Goal: Task Accomplishment & Management: Use online tool/utility

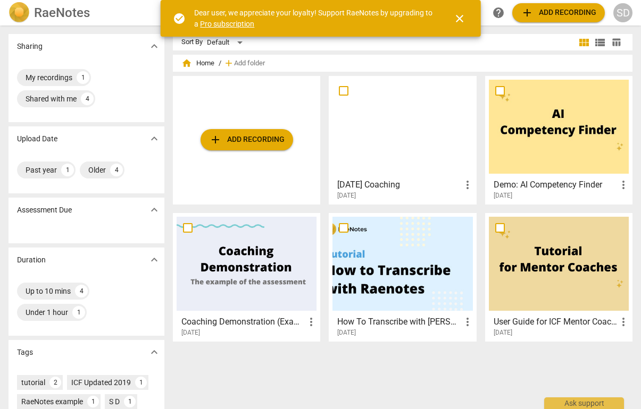
click at [462, 19] on span "close" at bounding box center [459, 18] width 13 height 13
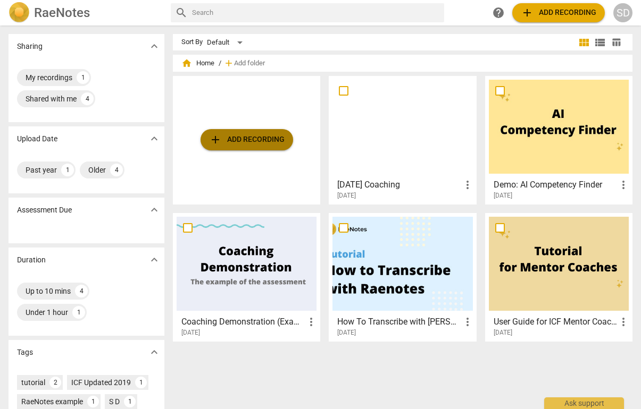
click at [215, 141] on span "add" at bounding box center [215, 139] width 13 height 13
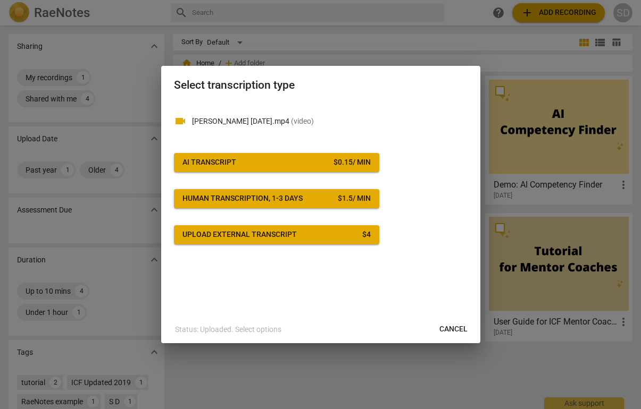
click at [256, 141] on div "videocam Lottie 8th Aug 2025.mp4 ( video ) AI Transcript $ 0.15 / min Human tra…" at bounding box center [320, 173] width 293 height 142
click at [459, 328] on span "Cancel" at bounding box center [453, 329] width 28 height 11
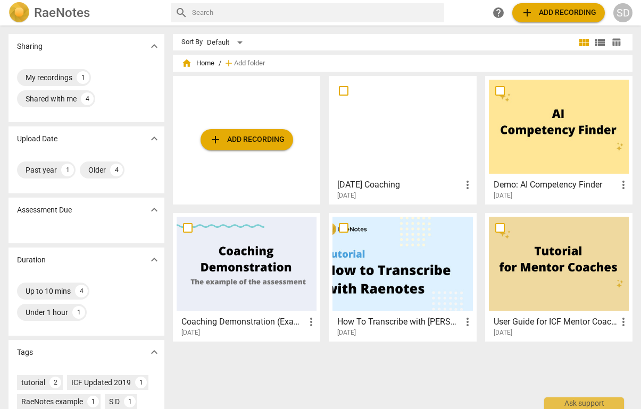
drag, startPoint x: 459, startPoint y: 328, endPoint x: 401, endPoint y: 107, distance: 228.1
click at [421, 189] on div "videocam Lottie 8th Aug 2025.mp4 ( video ) AI Transcript $ 0.15 / min Human tra…" at bounding box center [320, 173] width 293 height 142
click at [628, 10] on div "SD" at bounding box center [622, 12] width 19 height 19
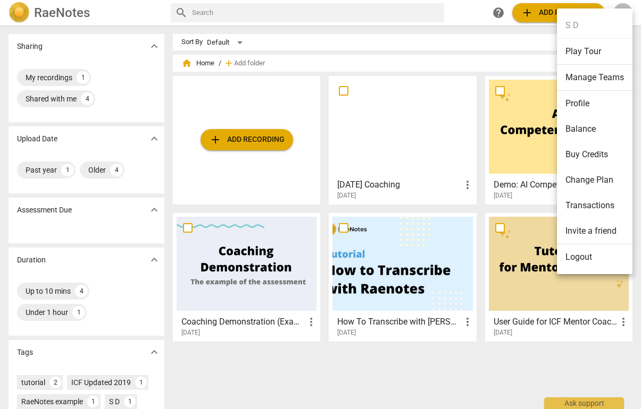
click at [578, 260] on li "Logout" at bounding box center [595, 258] width 76 height 26
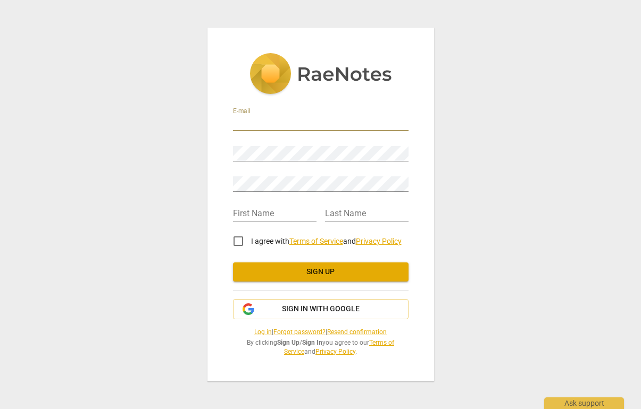
type input "[EMAIL_ADDRESS][DOMAIN_NAME]"
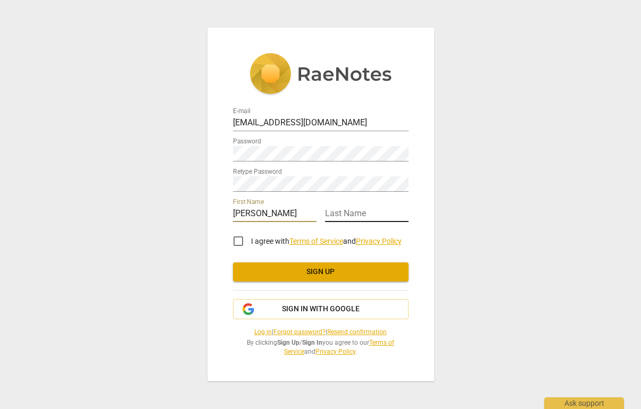
type input "[PERSON_NAME]"
type input "Denn"
click at [240, 239] on input "I agree with Terms of Service and Privacy Policy" at bounding box center [238, 242] width 26 height 26
checkbox input "true"
click at [326, 271] on span "Sign up" at bounding box center [320, 272] width 158 height 11
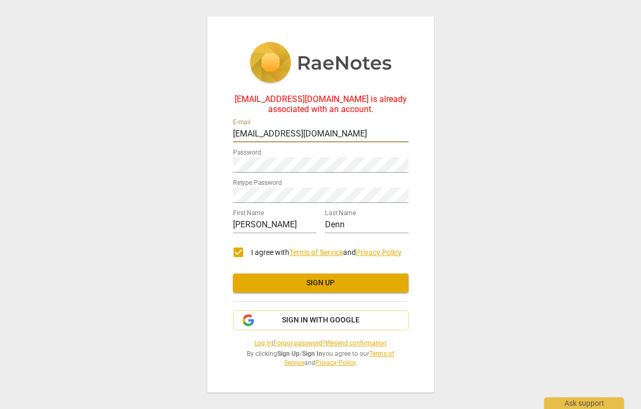
click at [367, 135] on input "[EMAIL_ADDRESS][DOMAIN_NAME]" at bounding box center [320, 134] width 175 height 15
click at [406, 135] on input "[EMAIL_ADDRESS][DOMAIN_NAME]" at bounding box center [320, 134] width 175 height 15
drag, startPoint x: 354, startPoint y: 134, endPoint x: 221, endPoint y: 130, distance: 133.0
click at [221, 130] on div "[EMAIL_ADDRESS][DOMAIN_NAME] is already associated with an account. E-mail [EMA…" at bounding box center [320, 204] width 227 height 376
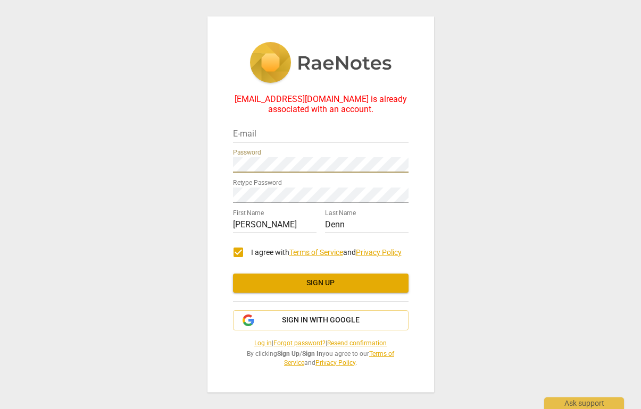
click at [207, 166] on div "[EMAIL_ADDRESS][DOMAIN_NAME] is already associated with an account. E-mail Pass…" at bounding box center [320, 204] width 227 height 376
click at [224, 189] on div "[EMAIL_ADDRESS][DOMAIN_NAME] is already associated with an account. E-mail Pass…" at bounding box center [320, 204] width 227 height 376
click at [504, 231] on div "[EMAIL_ADDRESS][DOMAIN_NAME] is already associated with an account. E-mail Pass…" at bounding box center [320, 204] width 641 height 409
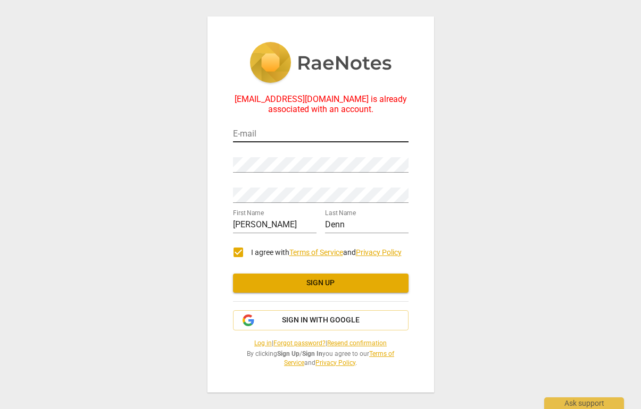
click at [357, 133] on input "email" at bounding box center [320, 134] width 175 height 15
click at [472, 156] on div "[EMAIL_ADDRESS][DOMAIN_NAME] is already associated with an account. E-mail Pass…" at bounding box center [320, 204] width 641 height 409
click at [305, 136] on input "email" at bounding box center [320, 134] width 175 height 15
type input "[EMAIL_ADDRESS][DOMAIN_NAME]"
click at [326, 283] on span "Sign up" at bounding box center [320, 283] width 158 height 11
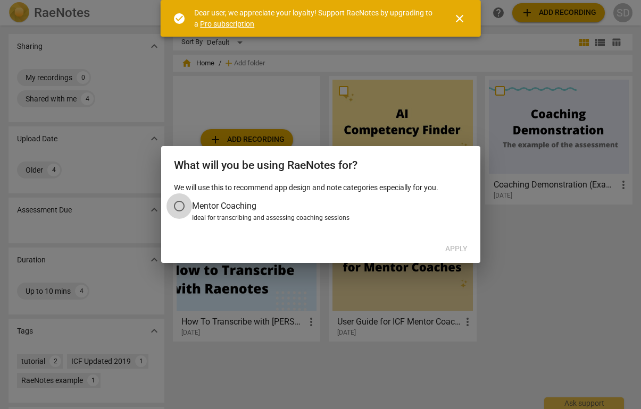
click at [181, 205] on input "Mentor Coaching" at bounding box center [179, 207] width 26 height 26
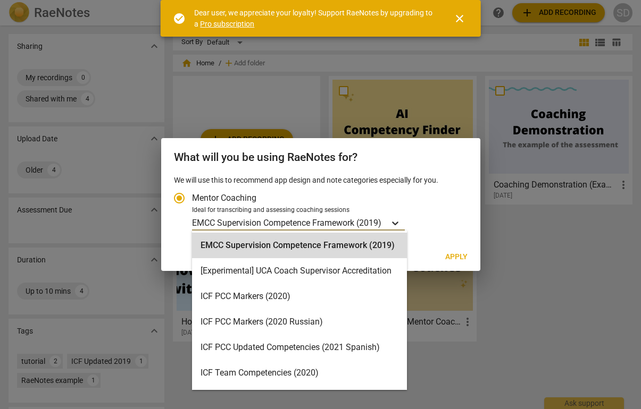
click at [398, 220] on icon "Account type" at bounding box center [395, 223] width 11 height 11
click at [0, 0] on input "Ideal for transcribing and assessing coaching sessions EMCC Supervision Compete…" at bounding box center [0, 0] width 0 height 0
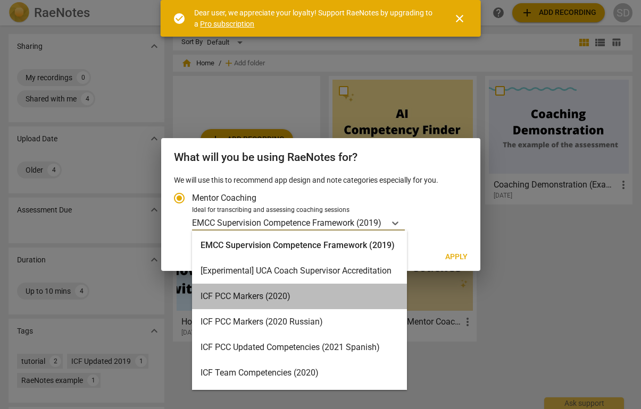
click at [306, 299] on div "ICF PCC Markers (2020)" at bounding box center [299, 297] width 215 height 26
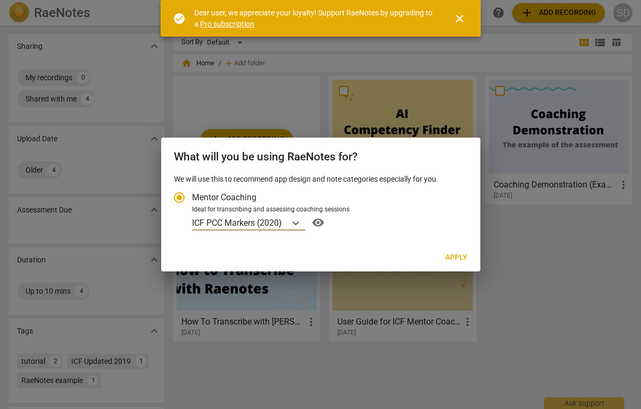
click at [464, 258] on span "Apply" at bounding box center [456, 258] width 22 height 11
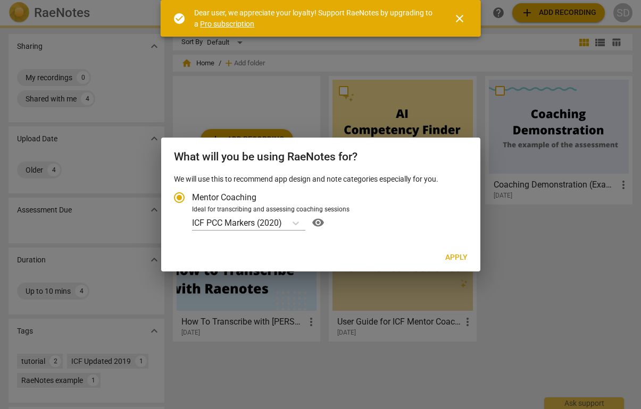
radio input "false"
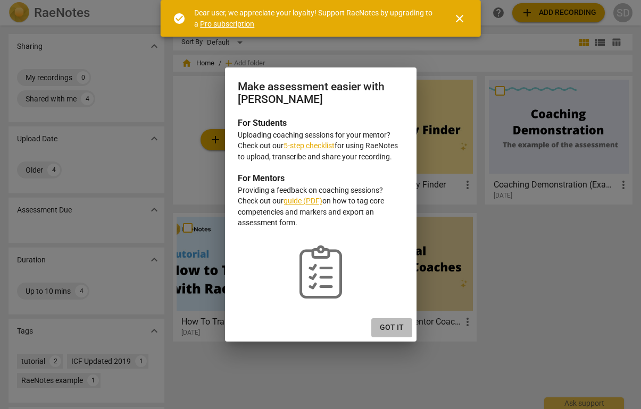
click at [393, 323] on span "Got it" at bounding box center [392, 328] width 24 height 11
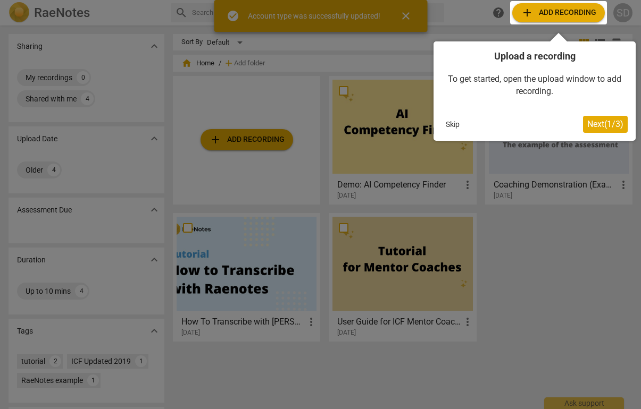
click at [452, 125] on button "Skip" at bounding box center [452, 124] width 22 height 16
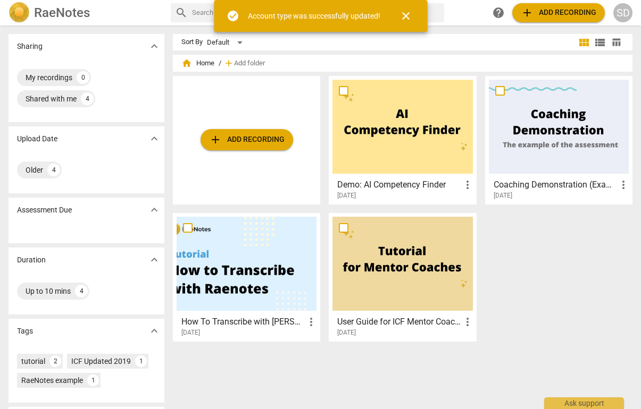
click at [250, 139] on span "add Add recording" at bounding box center [247, 139] width 76 height 13
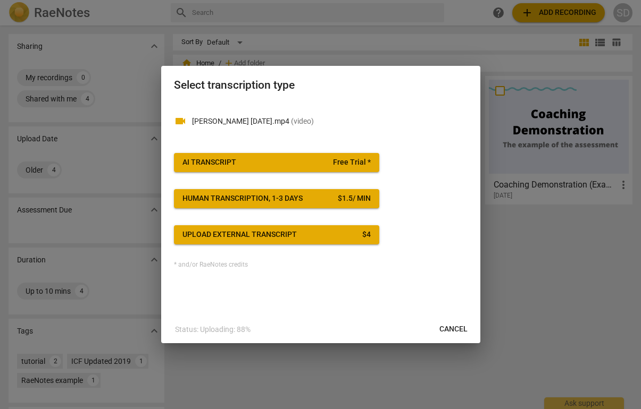
click at [305, 162] on span "AI Transcript Free Trial *" at bounding box center [276, 162] width 188 height 11
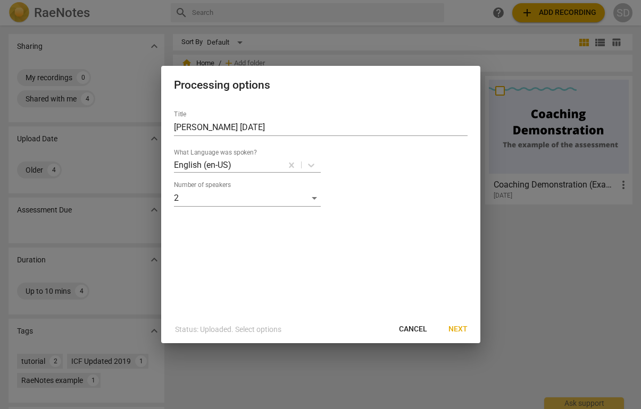
click at [461, 328] on span "Next" at bounding box center [457, 329] width 19 height 11
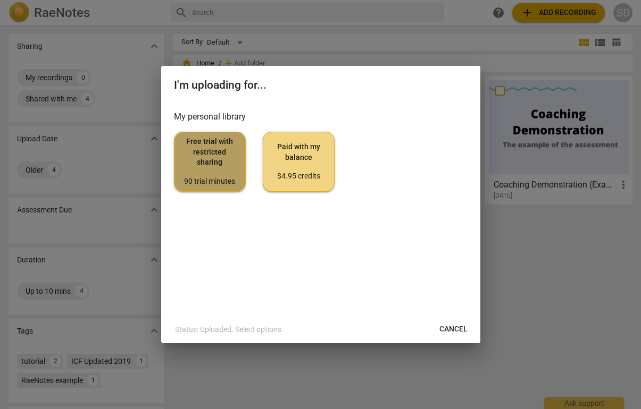
click at [209, 164] on span "Free trial with restricted sharing 90 trial minutes" at bounding box center [210, 162] width 54 height 50
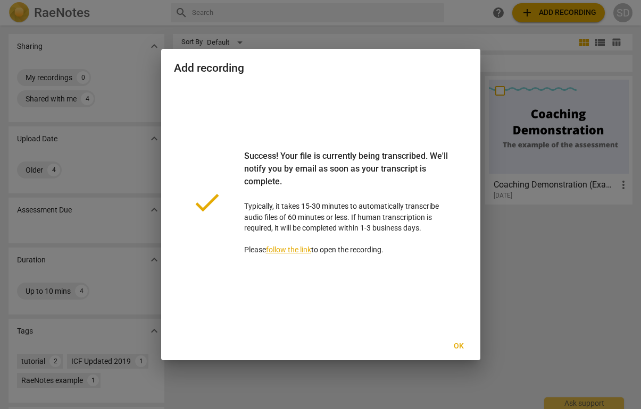
click at [293, 251] on link "follow the link" at bounding box center [288, 250] width 45 height 9
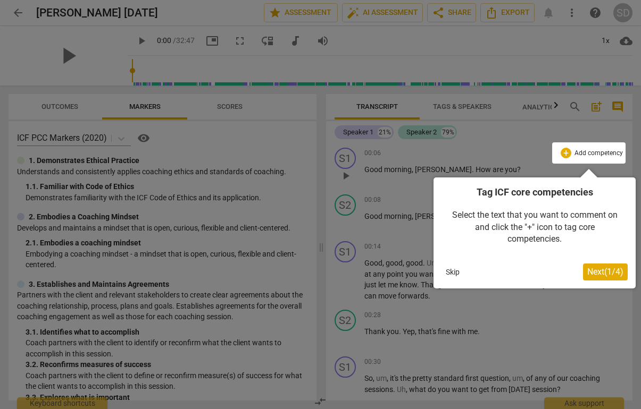
click at [488, 164] on div at bounding box center [320, 204] width 641 height 409
click at [449, 155] on div at bounding box center [320, 204] width 641 height 409
click at [455, 272] on button "Skip" at bounding box center [452, 272] width 22 height 16
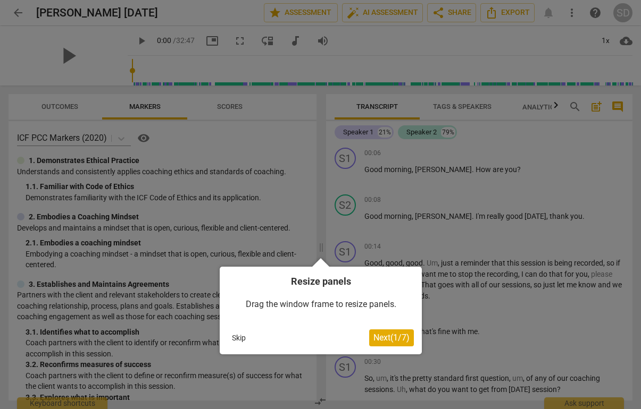
click at [239, 339] on button "Skip" at bounding box center [239, 338] width 22 height 16
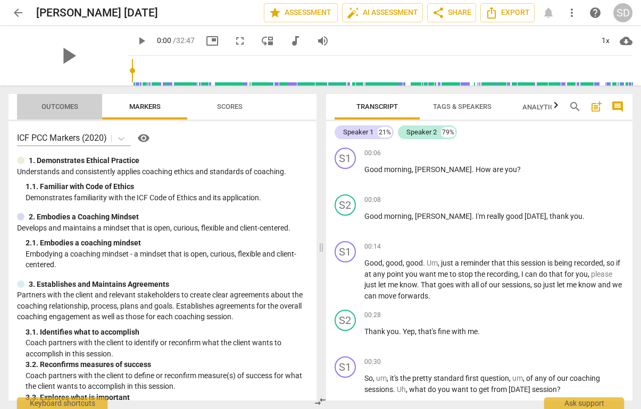
click at [68, 109] on span "Outcomes" at bounding box center [59, 107] width 37 height 8
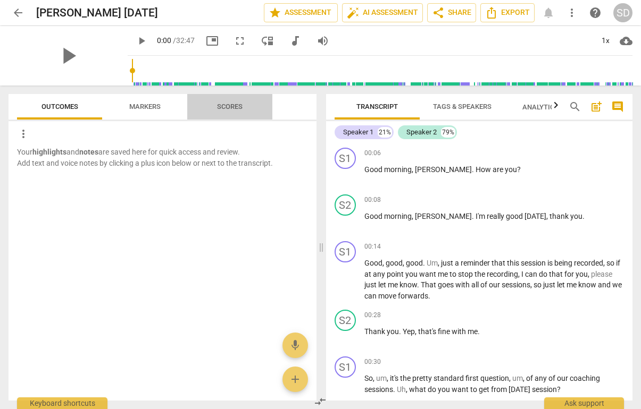
click at [225, 111] on span "Scores" at bounding box center [229, 107] width 51 height 14
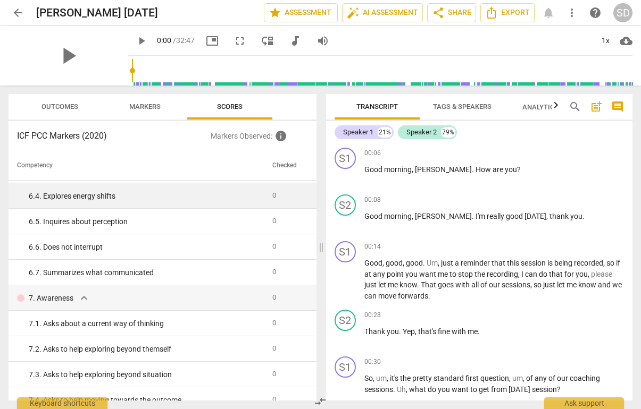
scroll to position [632, 0]
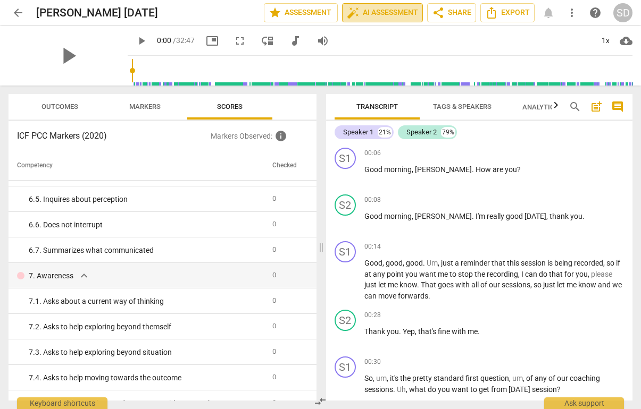
click at [380, 13] on span "auto_fix_high AI Assessment" at bounding box center [382, 12] width 71 height 13
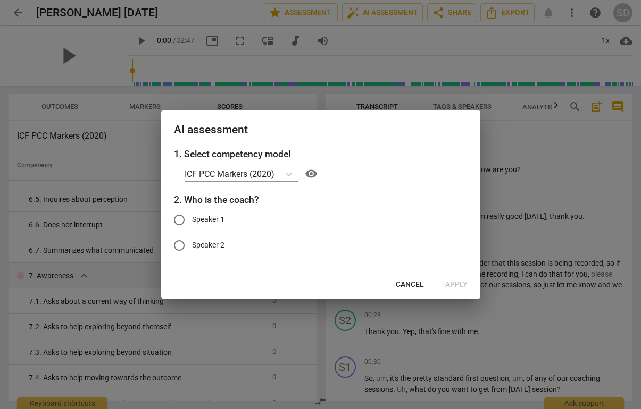
click at [408, 283] on span "Cancel" at bounding box center [410, 285] width 28 height 11
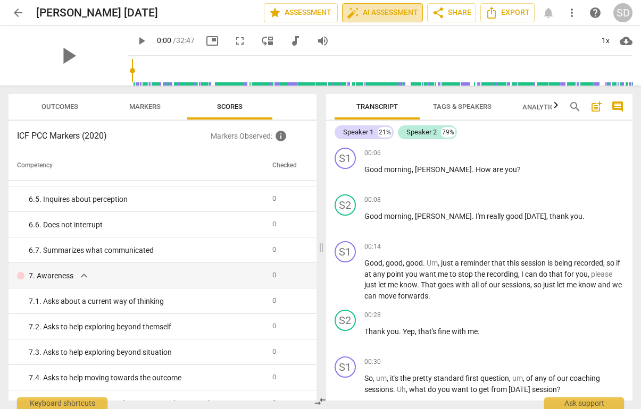
click at [390, 14] on span "auto_fix_high AI Assessment" at bounding box center [382, 12] width 71 height 13
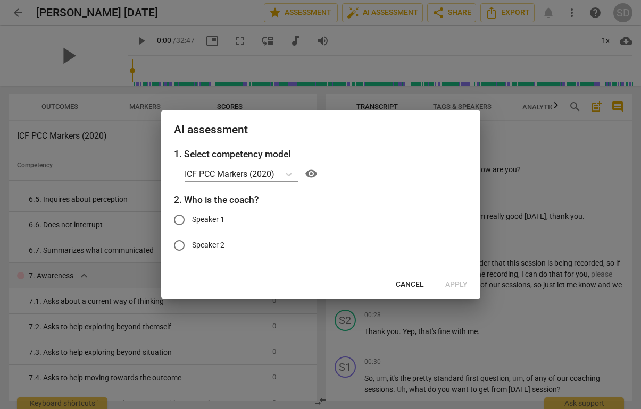
click at [214, 221] on span "Speaker 1" at bounding box center [208, 219] width 32 height 11
click at [192, 221] on input "Speaker 1" at bounding box center [179, 220] width 26 height 26
radio input "true"
click at [457, 283] on span "Apply" at bounding box center [456, 285] width 22 height 11
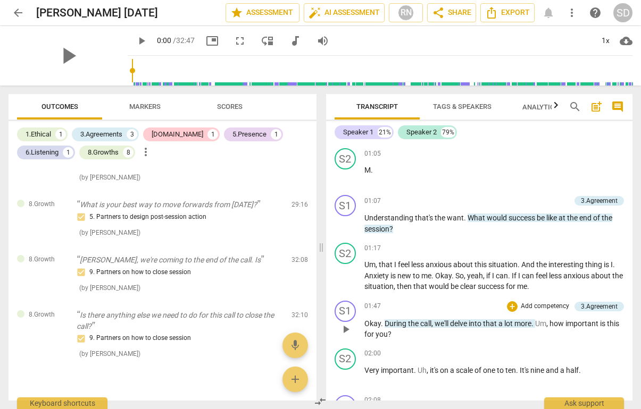
scroll to position [352, 0]
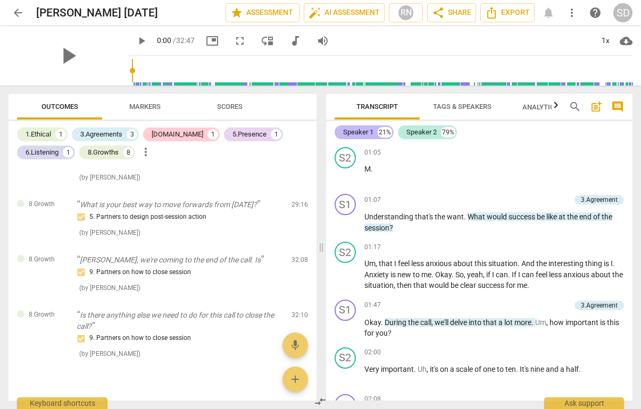
click at [362, 135] on div "Speaker 1" at bounding box center [358, 132] width 30 height 11
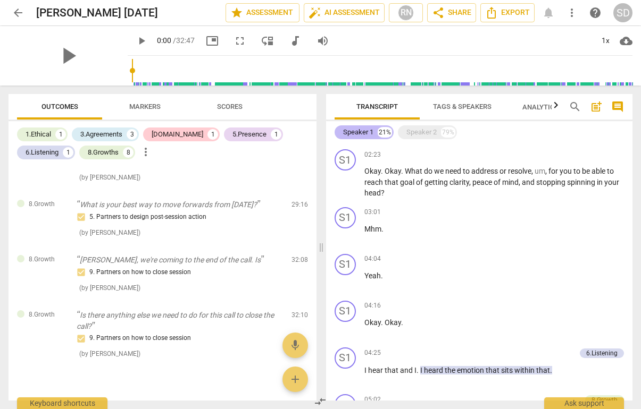
click at [362, 135] on div "Speaker 1" at bounding box center [358, 132] width 30 height 11
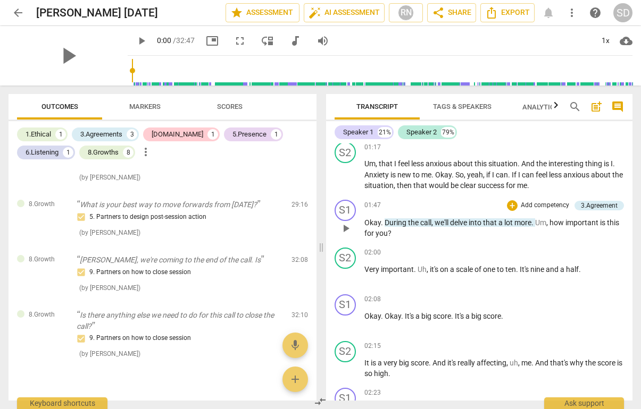
scroll to position [451, 0]
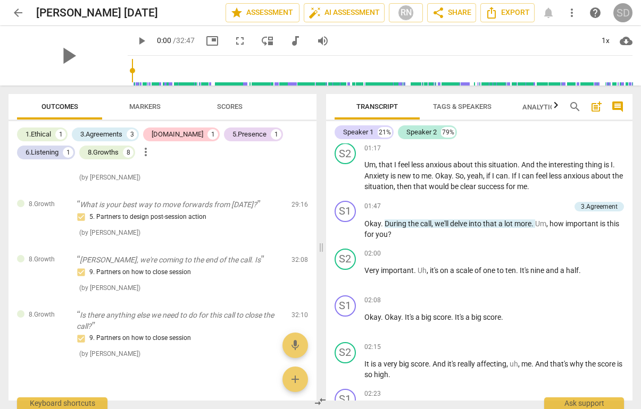
click at [622, 15] on div "SD" at bounding box center [622, 12] width 19 height 19
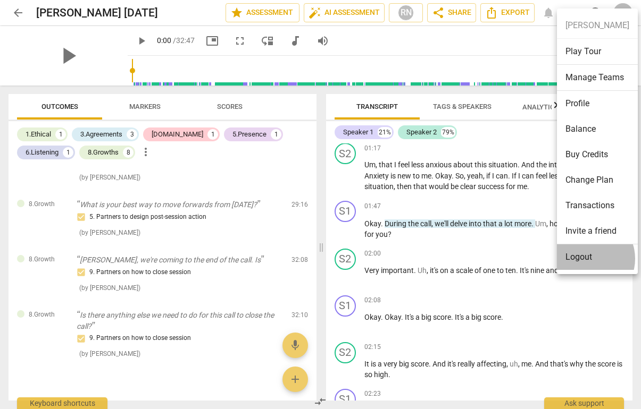
click at [586, 259] on li "Logout" at bounding box center [597, 258] width 81 height 26
